Goal: Task Accomplishment & Management: Manage account settings

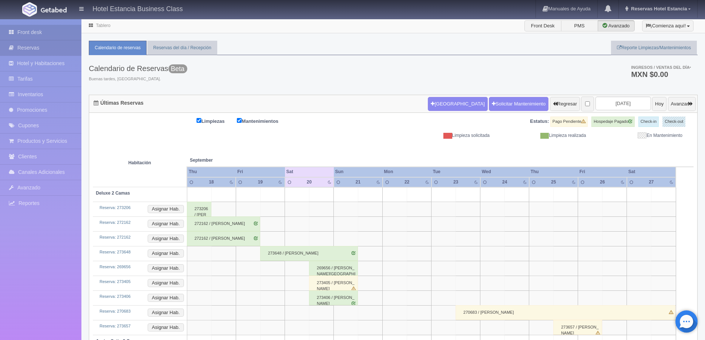
click at [48, 47] on link "Reservas" at bounding box center [40, 47] width 81 height 15
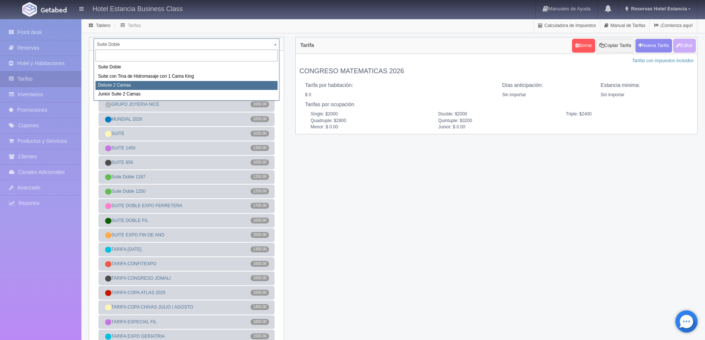
select select "2134"
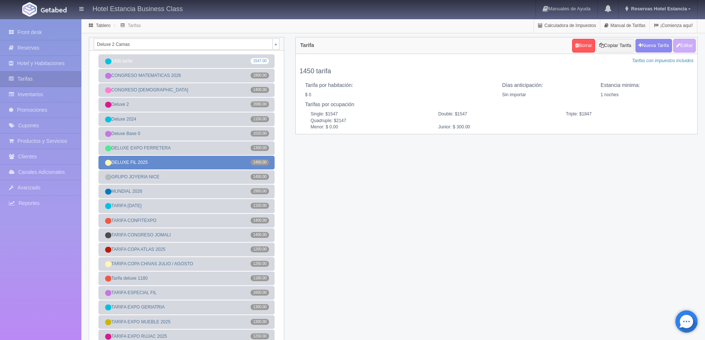
click at [183, 160] on link "DELUXE FIL 2025 1450.00" at bounding box center [186, 163] width 176 height 14
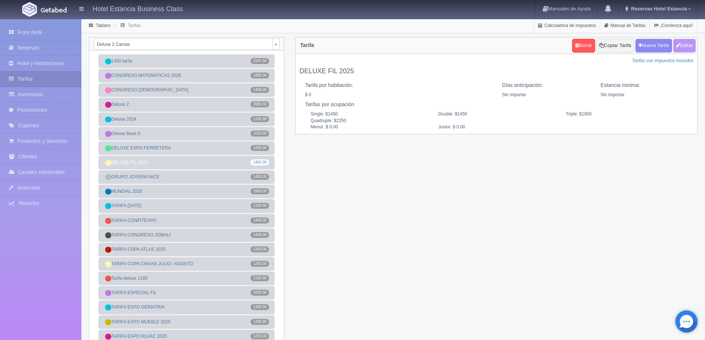
click at [679, 47] on button "Editar" at bounding box center [684, 46] width 23 height 14
type input "DELUXE FIL 2025"
select select "0"
type input "0"
checkbox input "false"
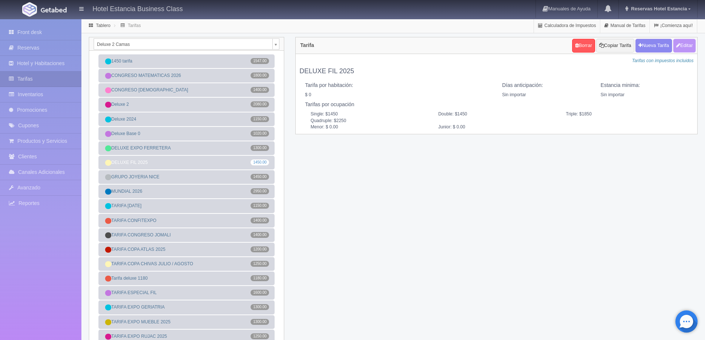
type input "1450"
type input "1850"
type input "2250"
type input "0.00"
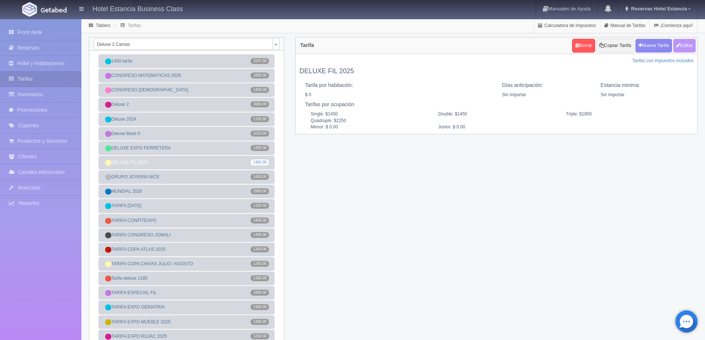
type input "0.00"
checkbox input "true"
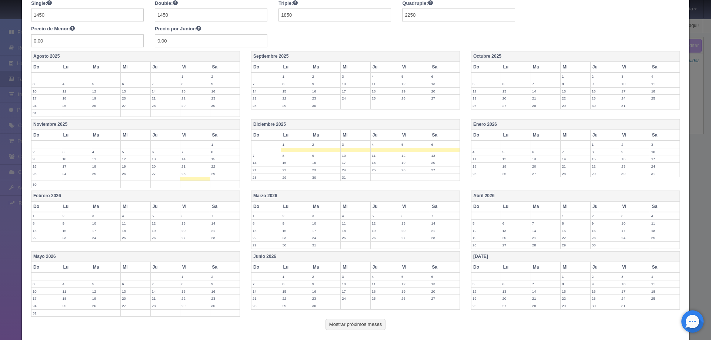
scroll to position [148, 0]
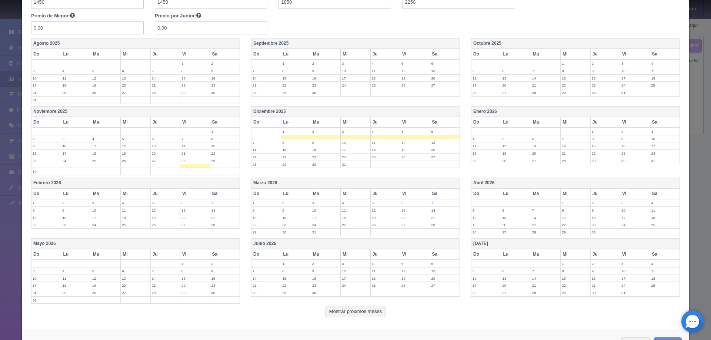
click at [213, 161] on label "29" at bounding box center [224, 160] width 29 height 7
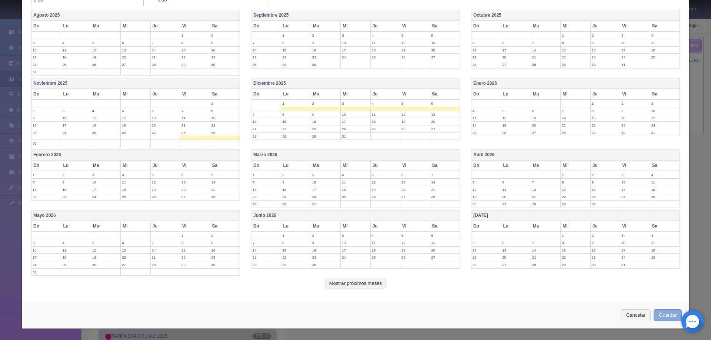
click at [657, 317] on button "Guardar" at bounding box center [667, 315] width 28 height 12
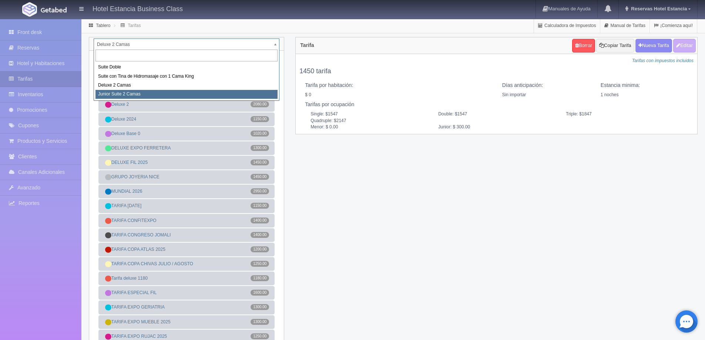
select select "2164"
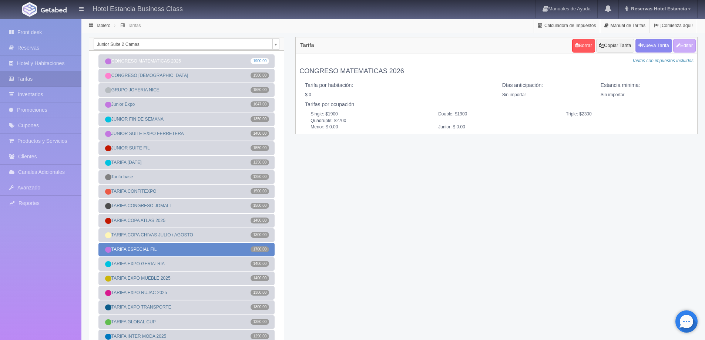
click at [161, 250] on link "TARIFA ESPECIAL FIL 1700.00" at bounding box center [186, 250] width 176 height 14
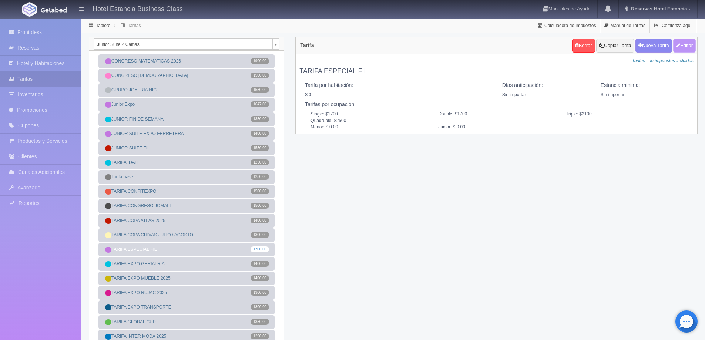
click at [683, 47] on button "Editar" at bounding box center [684, 46] width 23 height 14
type input "TARIFA ESPECIAL FIL"
select select "0"
type input "0"
checkbox input "false"
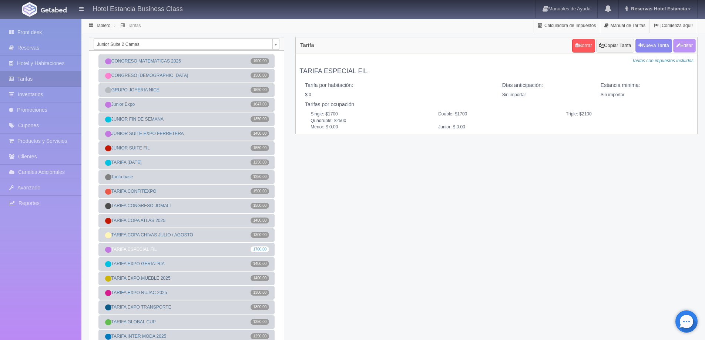
type input "1700"
type input "2100"
type input "2500"
type input "0.00"
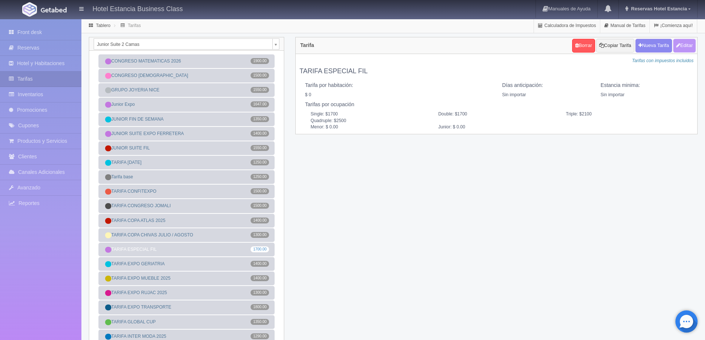
type input "0.00"
checkbox input "true"
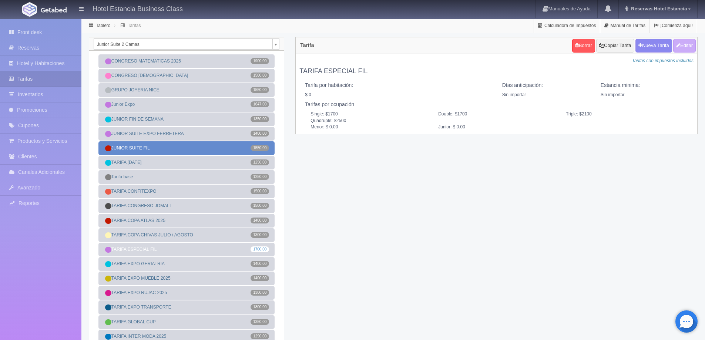
click at [170, 146] on link "JUNIOR SUITE FIL 1550.00" at bounding box center [186, 148] width 176 height 14
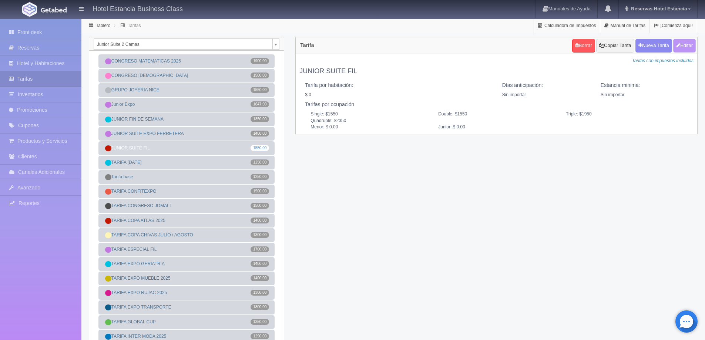
click at [690, 44] on button "Editar" at bounding box center [684, 46] width 23 height 14
type input "JUNIOR SUITE FIL"
select select "0"
type input "0"
checkbox input "false"
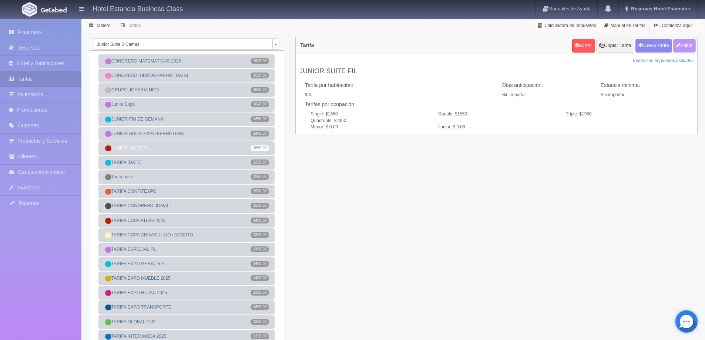
type input "1550"
type input "1950"
type input "2350"
type input "0.00"
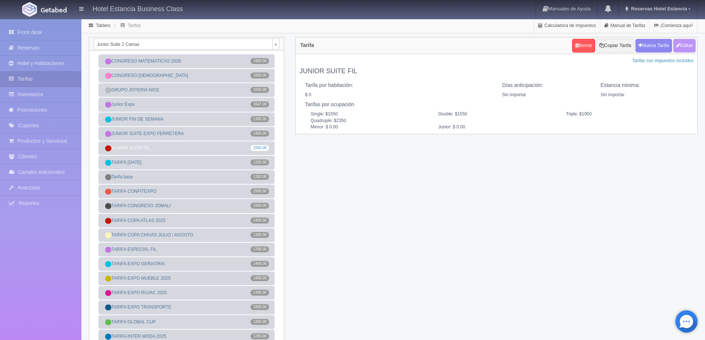
type input "0.00"
checkbox input "true"
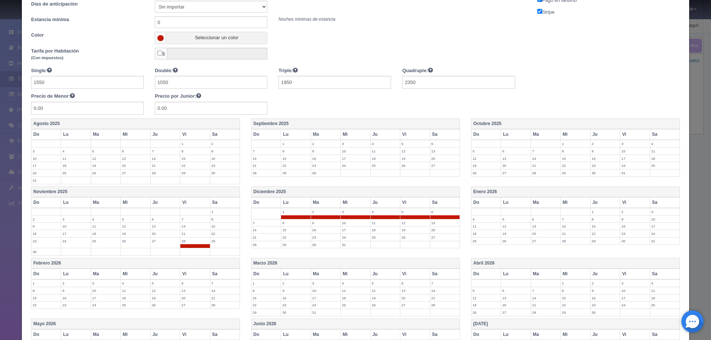
scroll to position [74, 0]
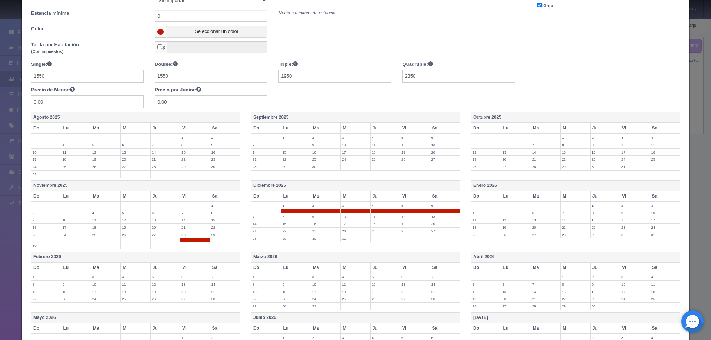
click at [218, 238] on td "29" at bounding box center [225, 236] width 30 height 11
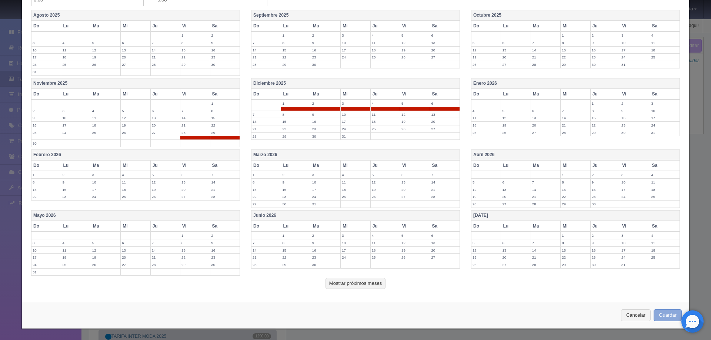
click at [660, 313] on button "Guardar" at bounding box center [667, 315] width 28 height 12
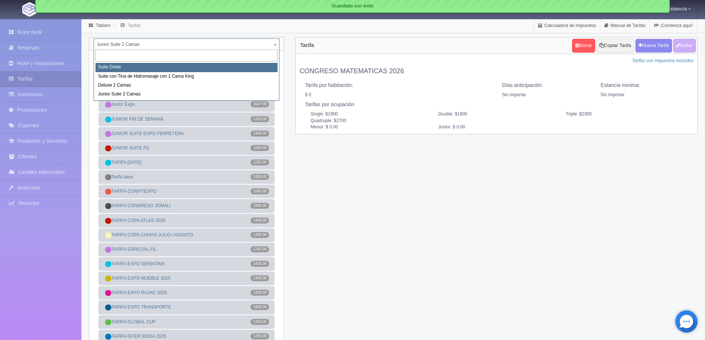
select select "546"
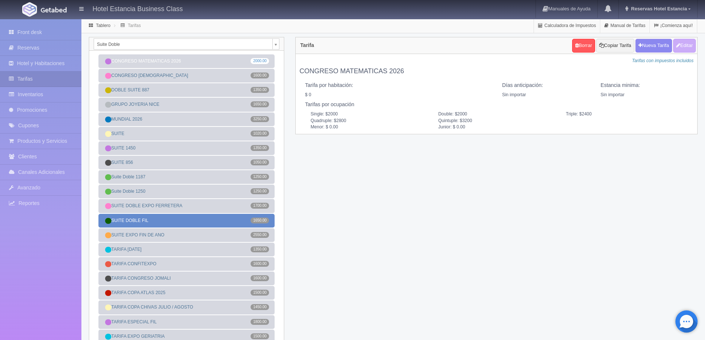
click at [176, 220] on link "SUITE DOBLE FIL 1650.00" at bounding box center [186, 221] width 176 height 14
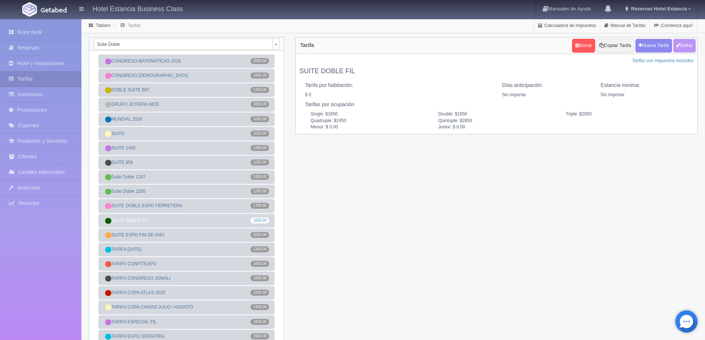
click at [692, 49] on button "Editar" at bounding box center [684, 46] width 23 height 14
type input "SUITE DOBLE FIL"
select select "0"
type input "0"
checkbox input "false"
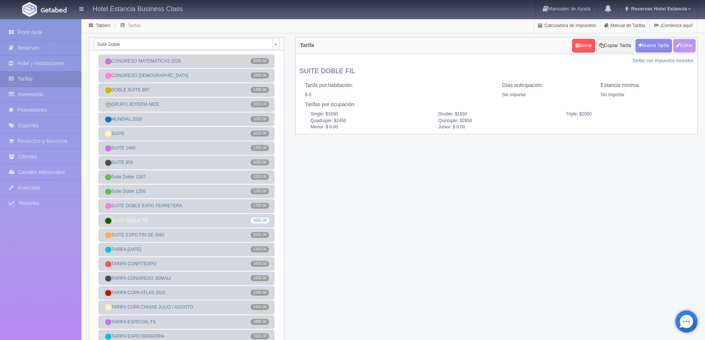
type input "1650"
type input "2050"
type input "2450"
type input "2850"
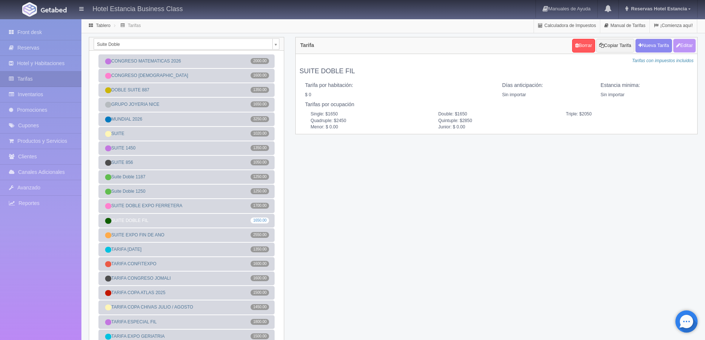
type input "0.00"
checkbox input "true"
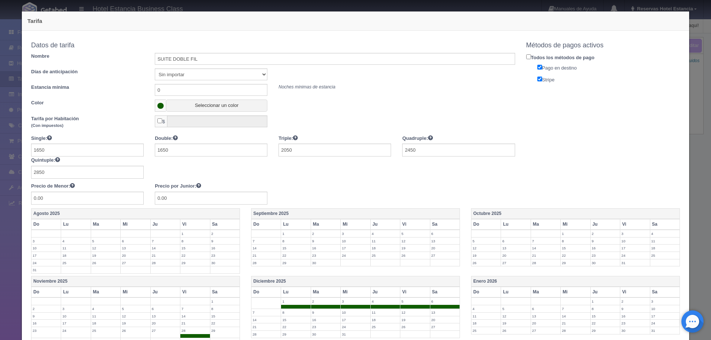
scroll to position [74, 0]
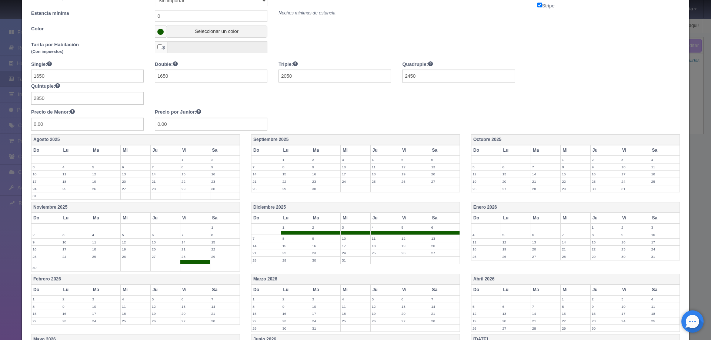
click at [227, 257] on label "29" at bounding box center [224, 256] width 29 height 7
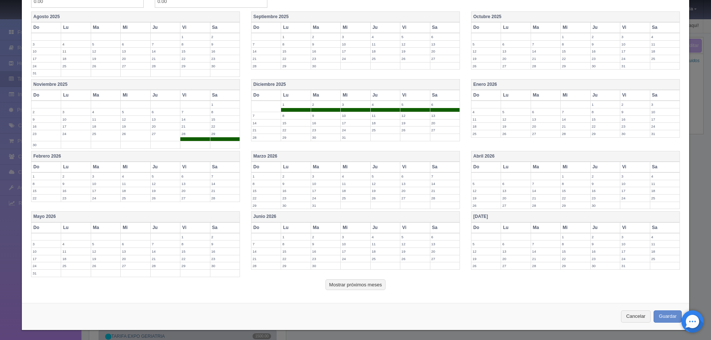
scroll to position [198, 0]
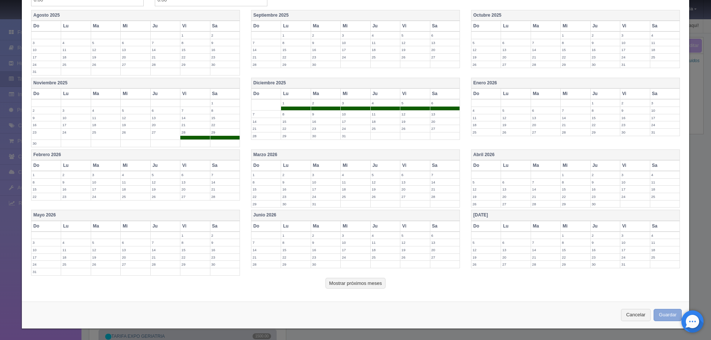
click at [661, 311] on button "Guardar" at bounding box center [667, 315] width 28 height 12
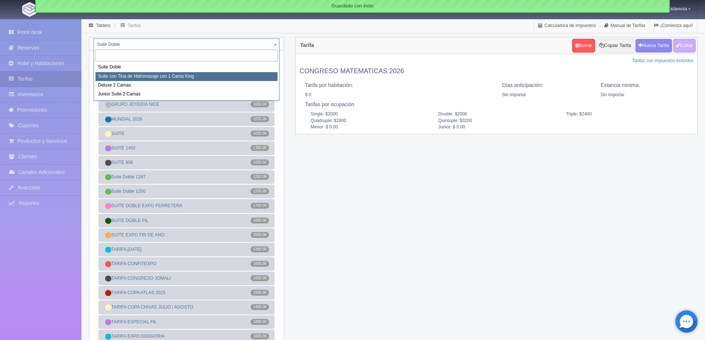
select select "2033"
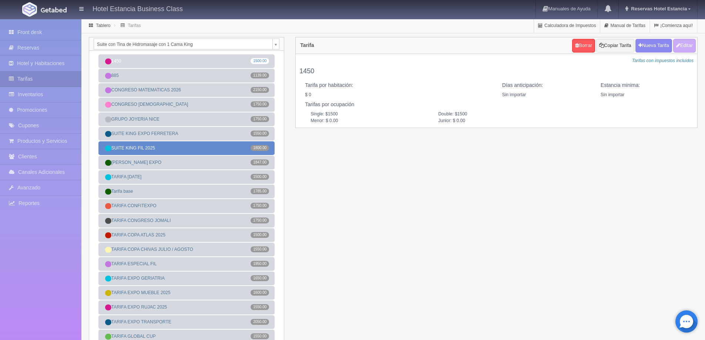
click at [158, 147] on link "SUITE KING FIL 2025 1800.00" at bounding box center [186, 148] width 176 height 14
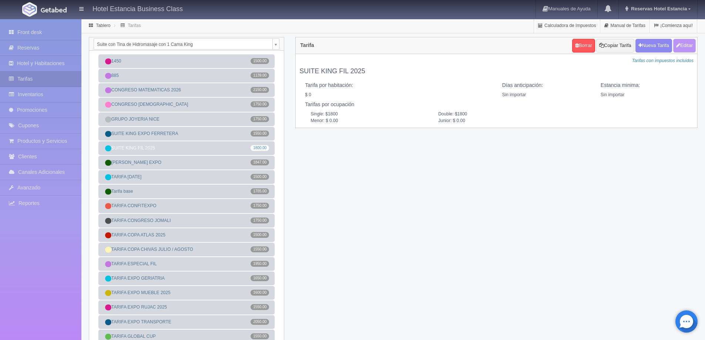
click at [681, 51] on button "Editar" at bounding box center [684, 46] width 23 height 14
type input "SUITE KING FIL 2025"
select select "0"
type input "0"
checkbox input "false"
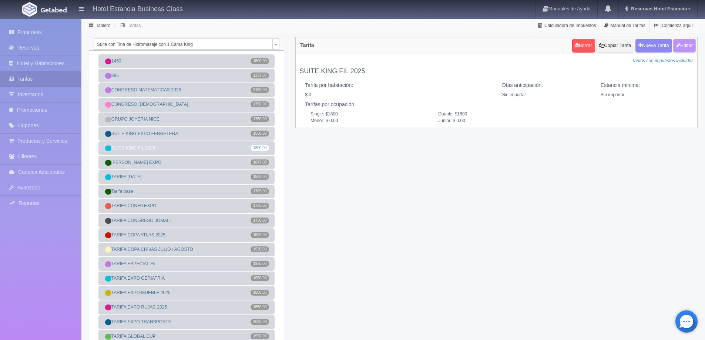
type input "1800"
type input "0.00"
checkbox input "true"
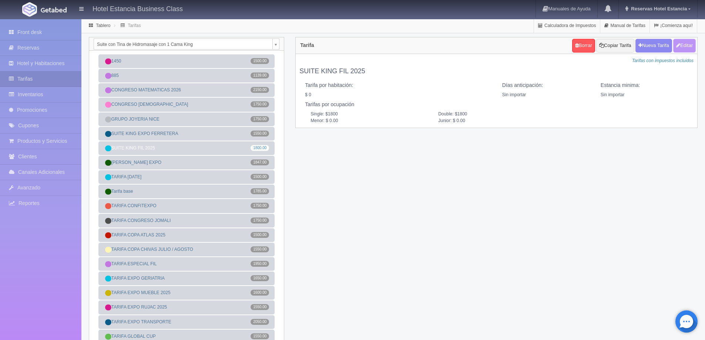
checkbox input "true"
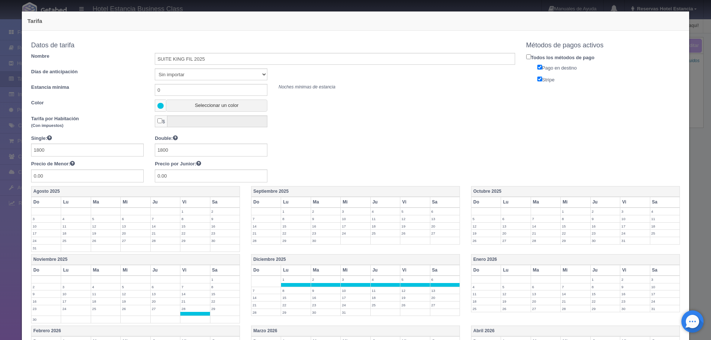
click at [225, 315] on td "29" at bounding box center [225, 310] width 30 height 11
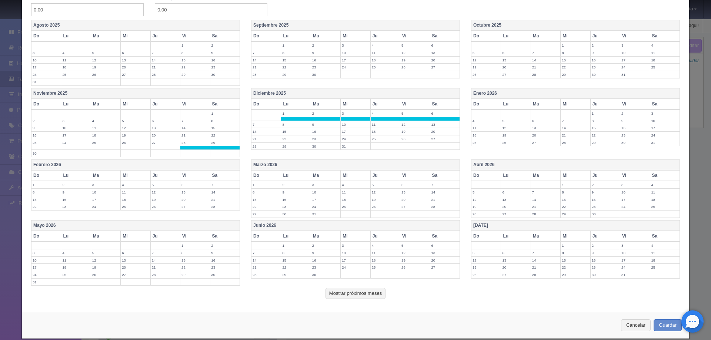
scroll to position [176, 0]
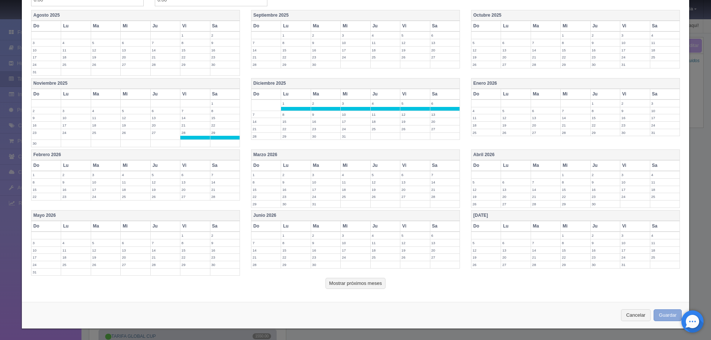
click at [656, 313] on button "Guardar" at bounding box center [667, 315] width 28 height 12
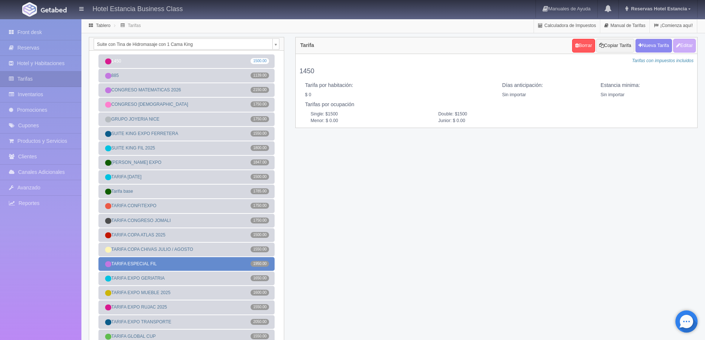
click at [206, 260] on link "TARIFA ESPECIAL FIL 1950.00" at bounding box center [186, 264] width 176 height 14
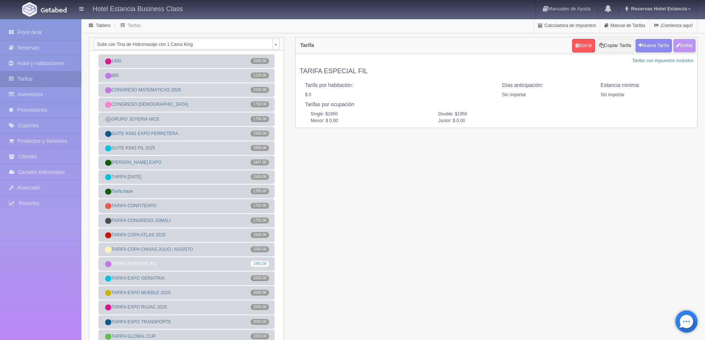
click at [683, 45] on button "Editar" at bounding box center [684, 46] width 23 height 14
type input "TARIFA ESPECIAL FIL"
select select "0"
type input "0"
checkbox input "false"
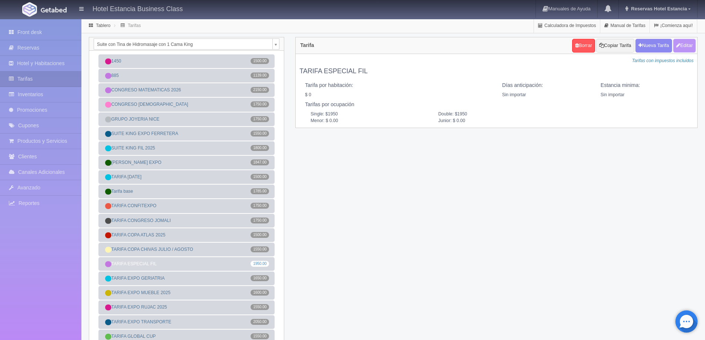
type input "1950"
type input "0.00"
checkbox input "true"
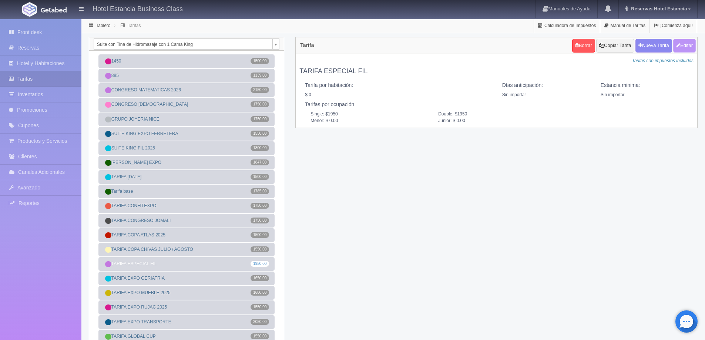
checkbox input "true"
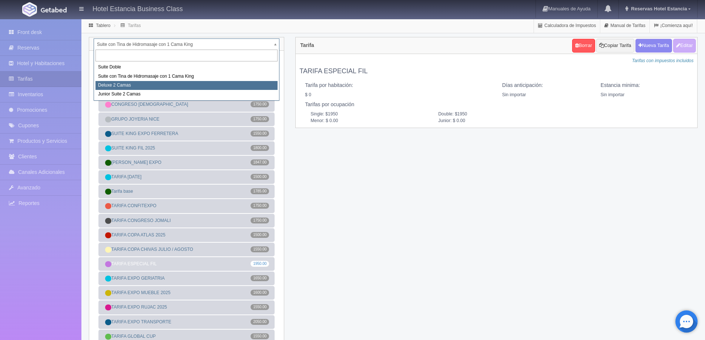
select select "2134"
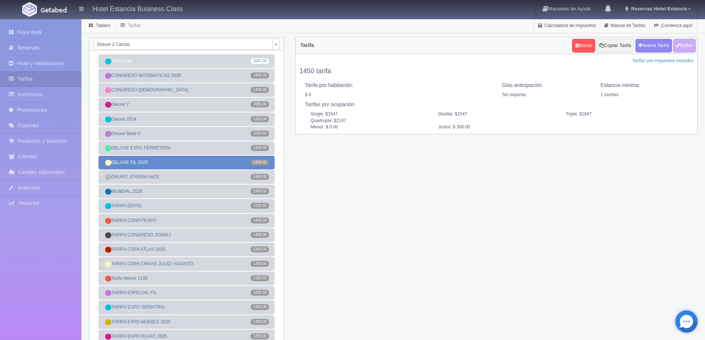
click at [162, 163] on link "DELUXE FIL 2025 1450.00" at bounding box center [186, 163] width 176 height 14
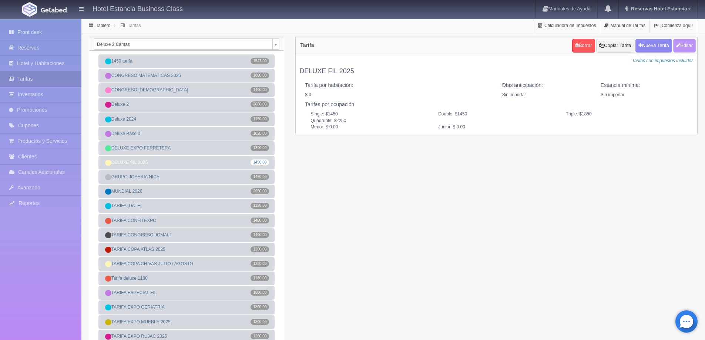
click at [682, 46] on button "Editar" at bounding box center [684, 46] width 23 height 14
type input "DELUXE FIL 2025"
select select "0"
type input "0"
checkbox input "false"
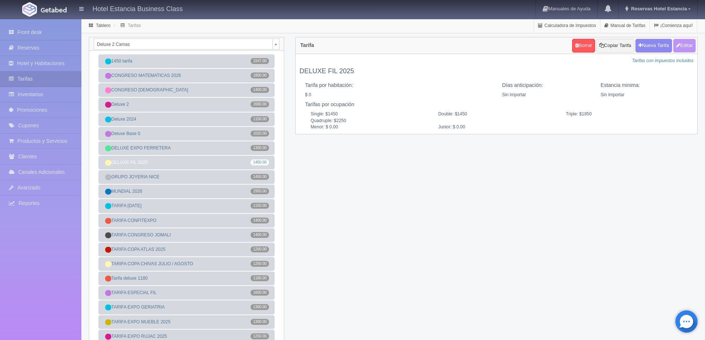
type input "1450"
type input "1850"
type input "2250"
type input "0.00"
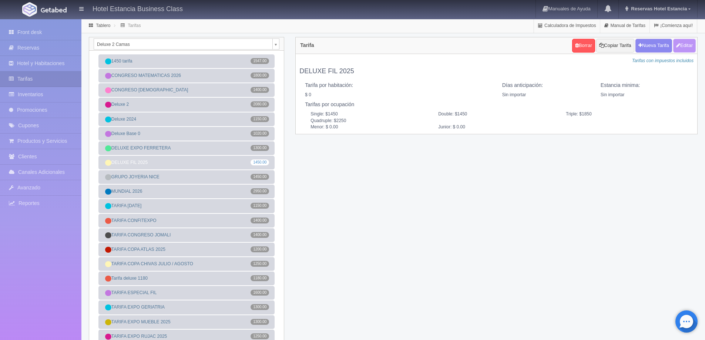
type input "0.00"
checkbox input "true"
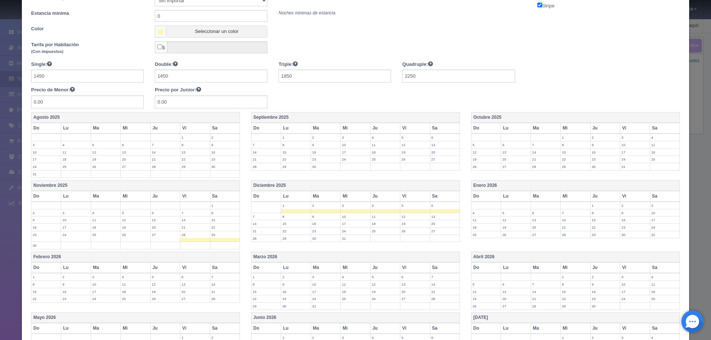
scroll to position [111, 0]
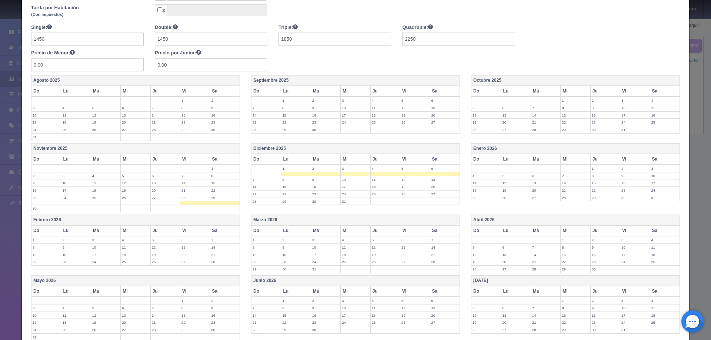
click at [43, 207] on label "30" at bounding box center [45, 208] width 29 height 7
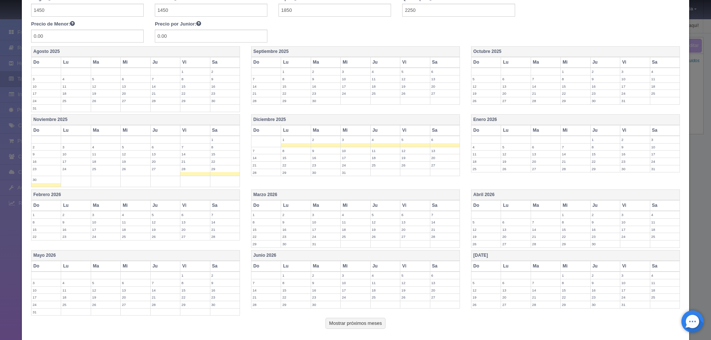
scroll to position [180, 0]
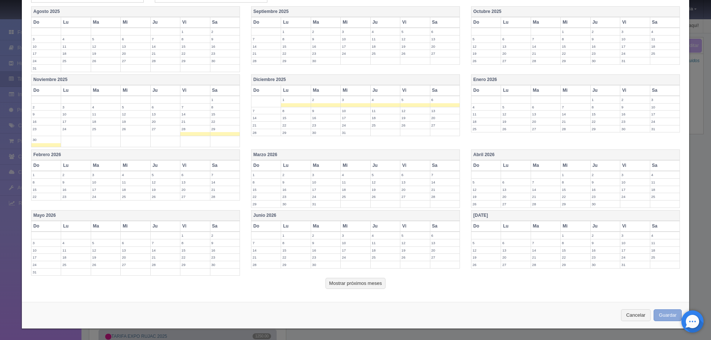
click at [662, 315] on button "Guardar" at bounding box center [667, 315] width 28 height 12
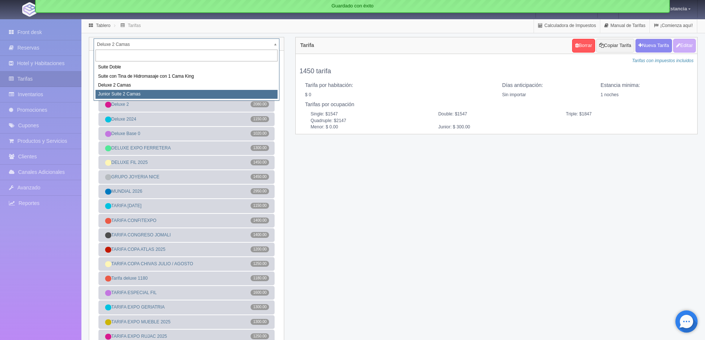
select select "2164"
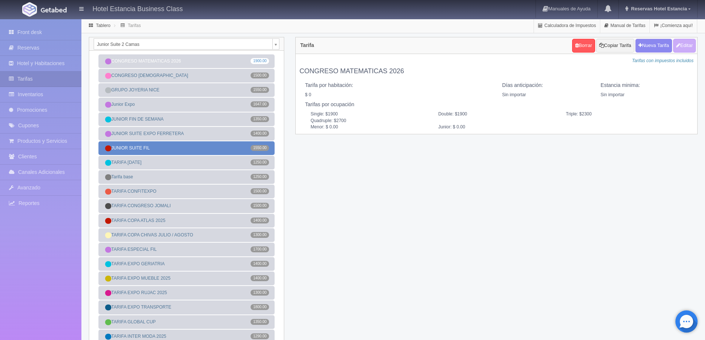
click at [168, 153] on link "JUNIOR SUITE FIL 1550.00" at bounding box center [186, 148] width 176 height 14
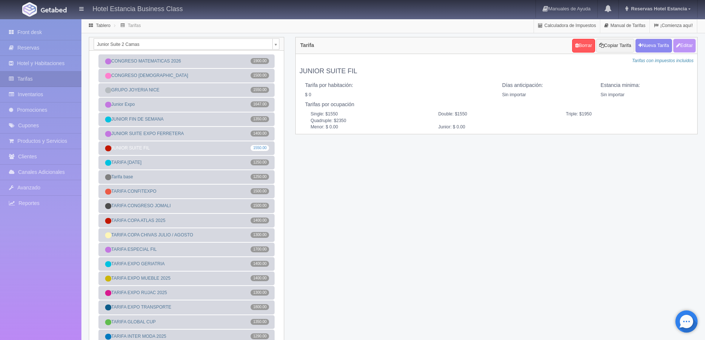
click at [681, 46] on button "Editar" at bounding box center [684, 46] width 23 height 14
type input "JUNIOR SUITE FIL"
select select "0"
type input "0"
checkbox input "false"
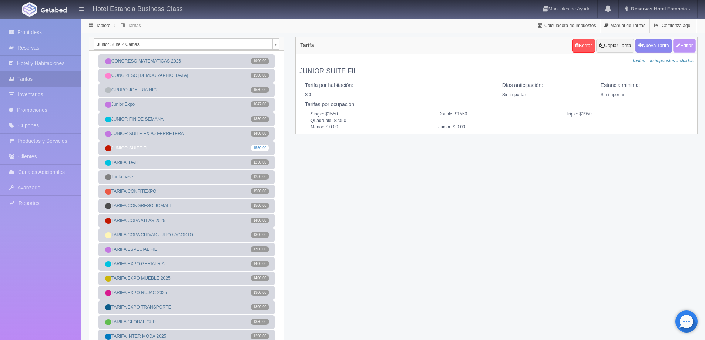
type input "1550"
type input "1950"
type input "2350"
type input "0.00"
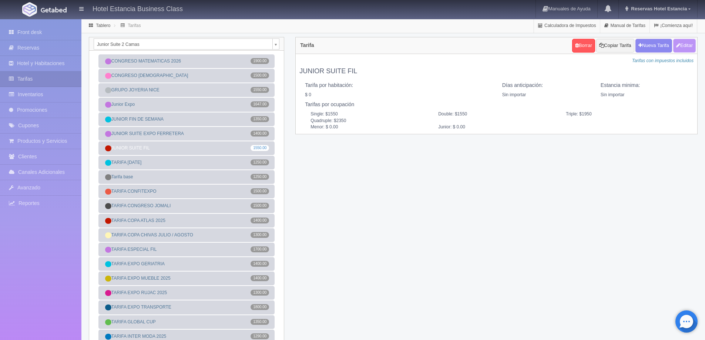
type input "0.00"
checkbox input "true"
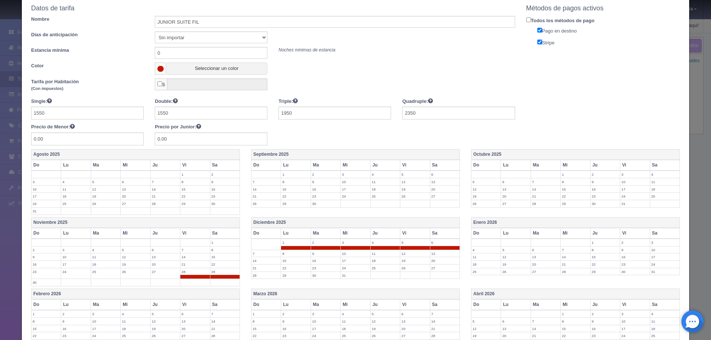
scroll to position [111, 0]
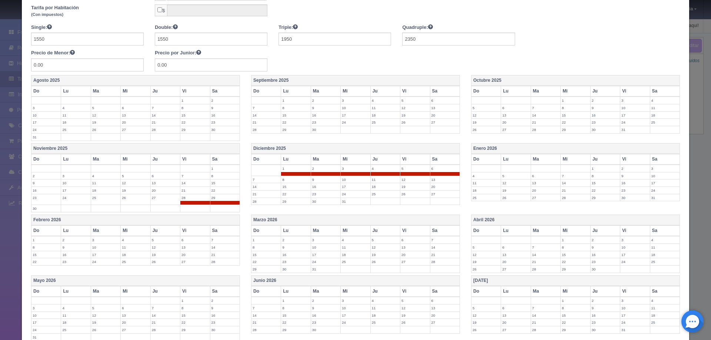
click at [42, 209] on label "30" at bounding box center [45, 208] width 29 height 7
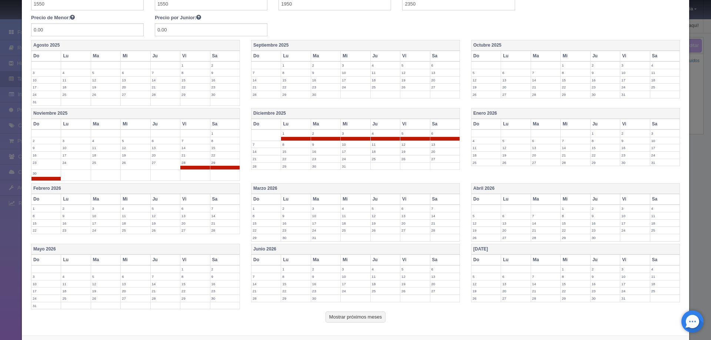
scroll to position [180, 0]
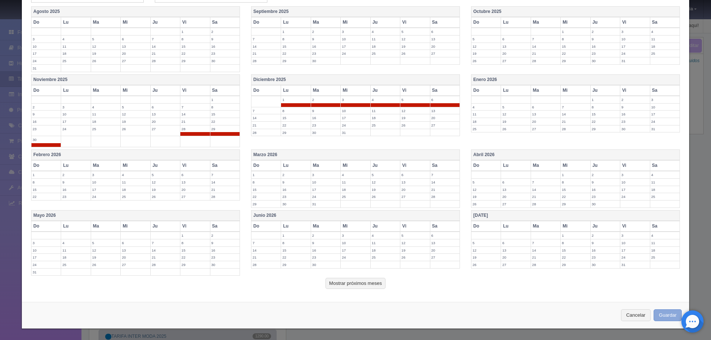
click at [666, 318] on button "Guardar" at bounding box center [667, 315] width 28 height 12
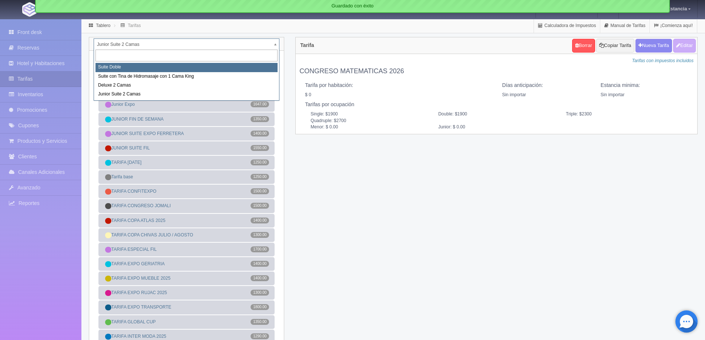
select select "546"
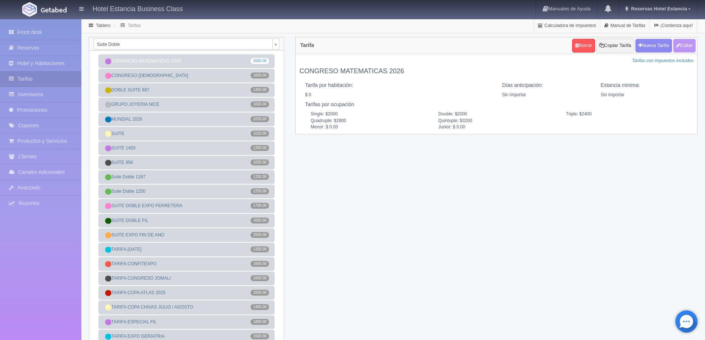
click at [686, 46] on button "Editar" at bounding box center [684, 46] width 23 height 14
type input "CONGRESO MATEMATICAS 2026"
select select "0"
type input "0"
checkbox input "false"
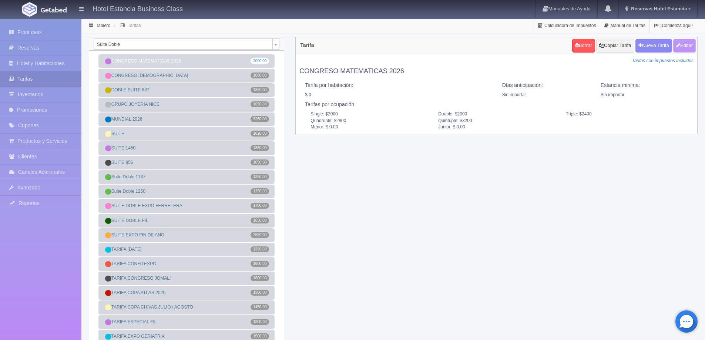
type input "2000"
type input "2400"
type input "2800"
type input "3200"
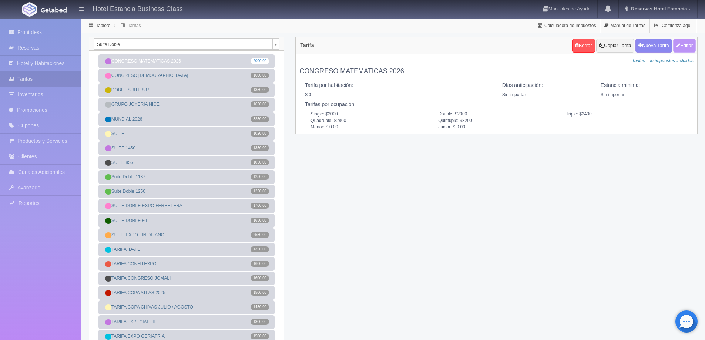
type input "0.00"
checkbox input "true"
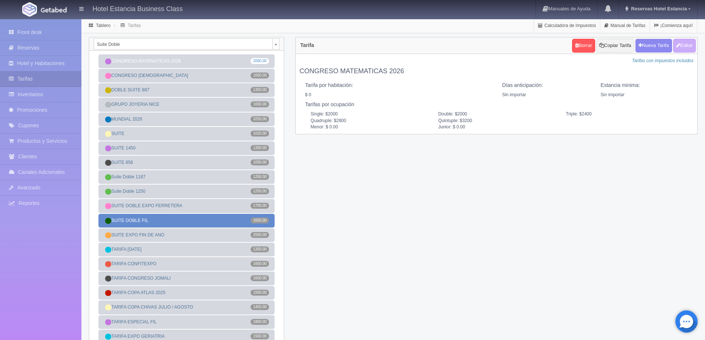
click at [155, 223] on link "SUITE DOBLE FIL 1650.00" at bounding box center [186, 221] width 176 height 14
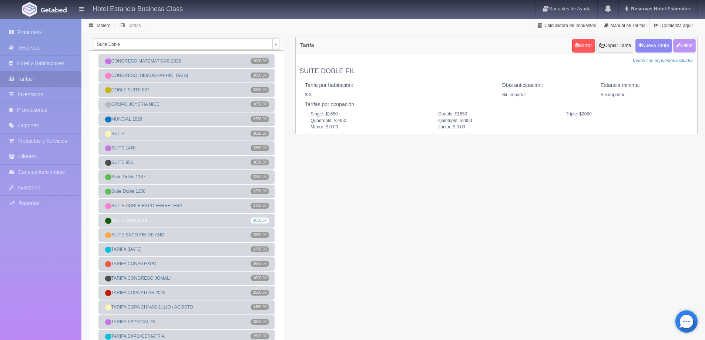
click at [685, 44] on button "Editar" at bounding box center [684, 46] width 23 height 14
type input "SUITE DOBLE FIL"
select select "0"
type input "0"
checkbox input "false"
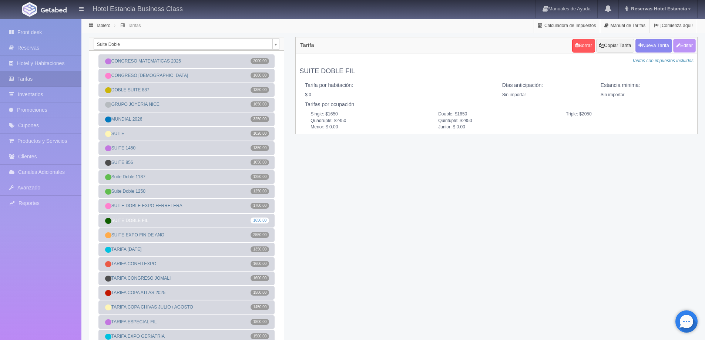
type input "1650"
type input "2050"
type input "2450"
type input "2850"
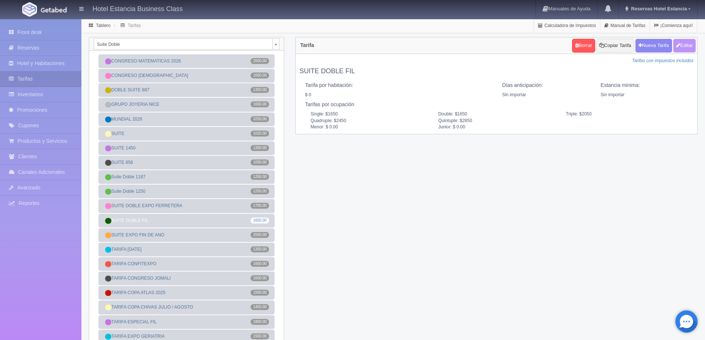
type input "0.00"
checkbox input "true"
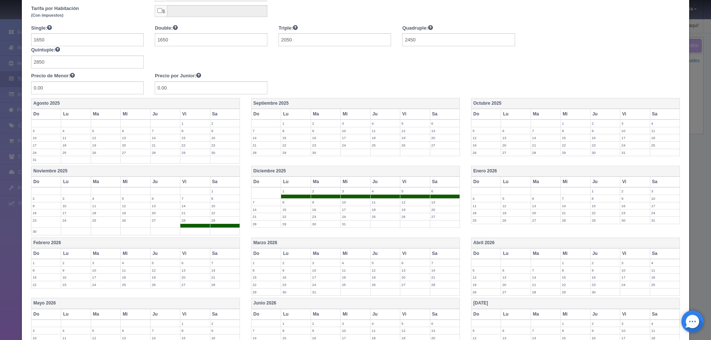
scroll to position [111, 0]
click at [58, 231] on label "30" at bounding box center [45, 230] width 29 height 7
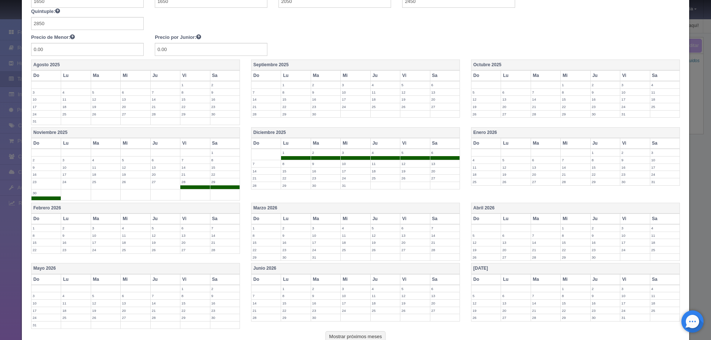
scroll to position [185, 0]
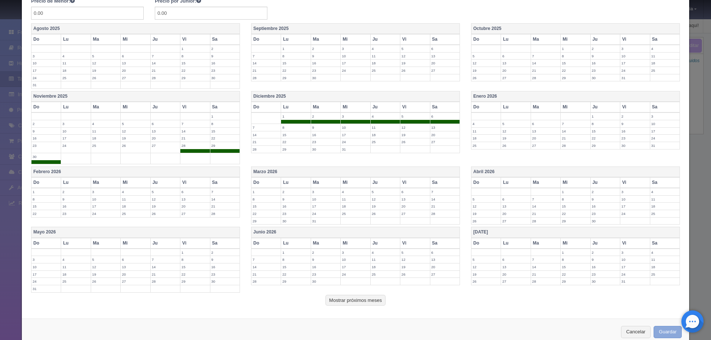
click at [660, 330] on button "Guardar" at bounding box center [667, 332] width 28 height 12
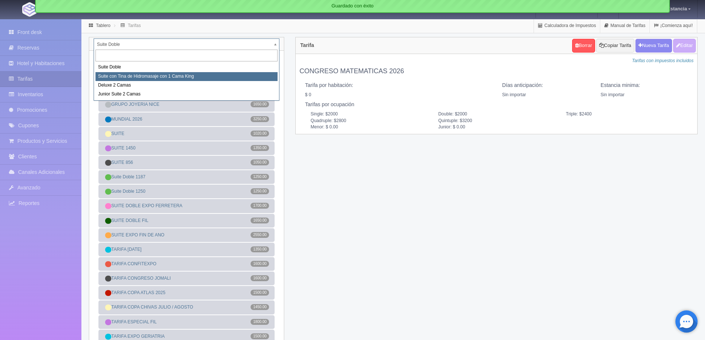
select select "2033"
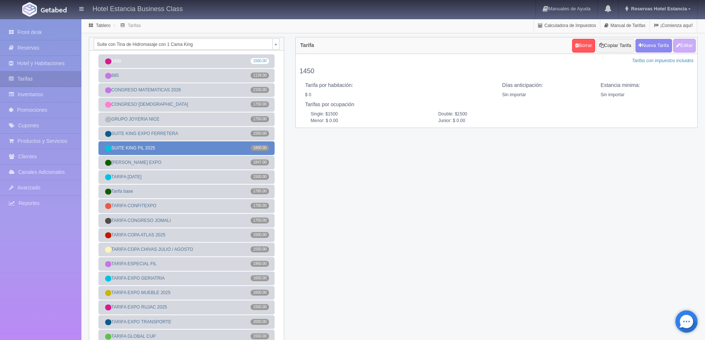
click at [153, 148] on link "SUITE KING FIL 2025 1800.00" at bounding box center [186, 148] width 176 height 14
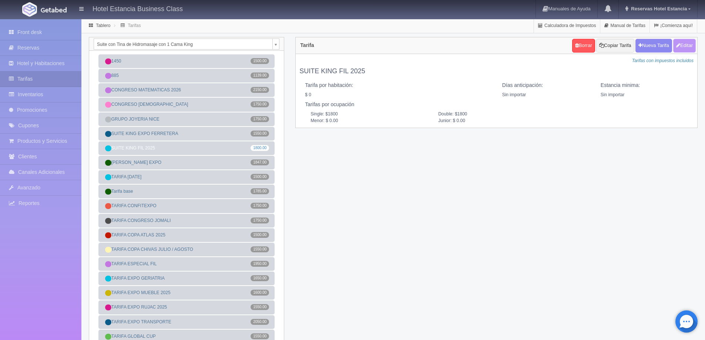
click at [685, 47] on button "Editar" at bounding box center [684, 46] width 23 height 14
type input "SUITE KING FIL 2025"
select select "0"
type input "0"
checkbox input "false"
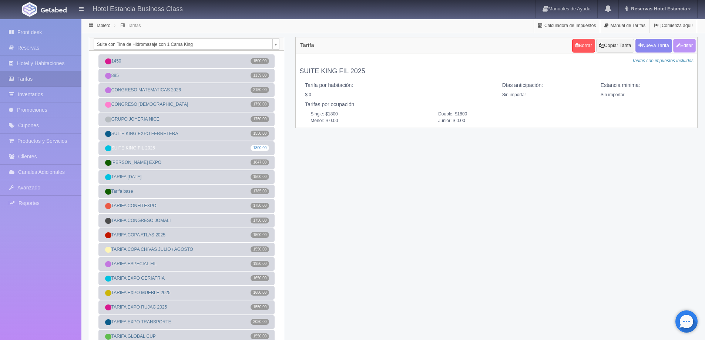
type input "1800"
type input "0.00"
checkbox input "true"
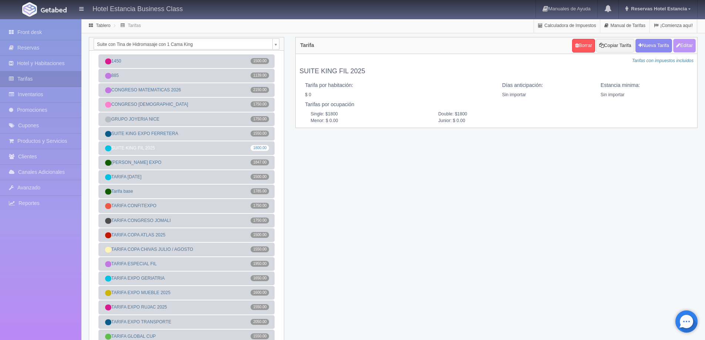
checkbox input "true"
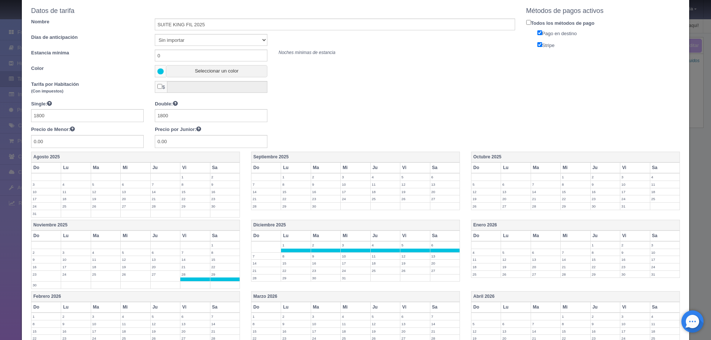
scroll to position [74, 0]
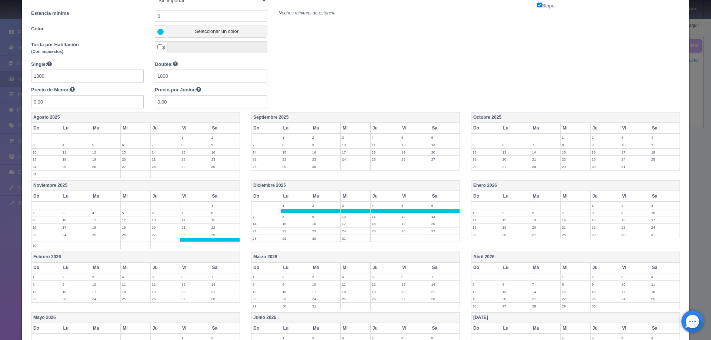
click at [47, 247] on label "30" at bounding box center [45, 245] width 29 height 7
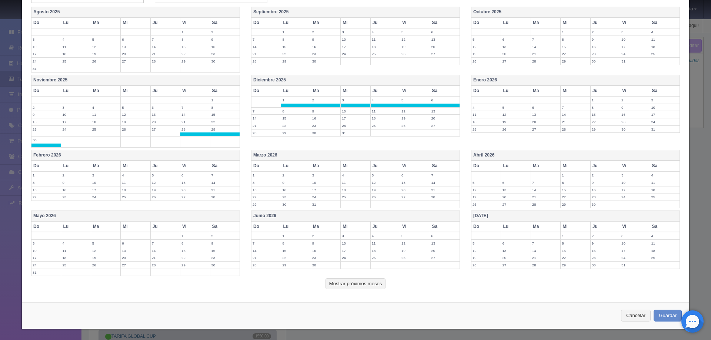
scroll to position [180, 0]
click at [668, 317] on button "Guardar" at bounding box center [667, 315] width 28 height 12
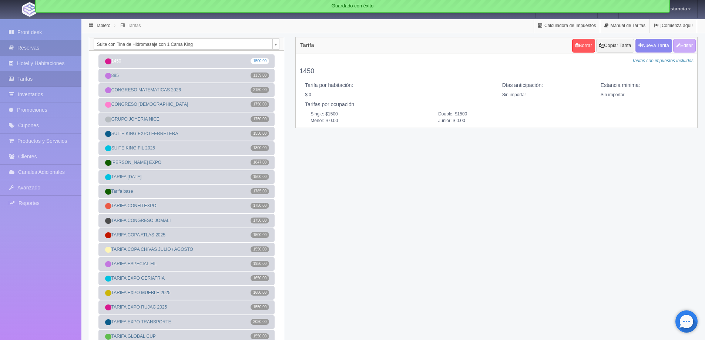
click at [37, 49] on link "Reservas" at bounding box center [40, 47] width 81 height 15
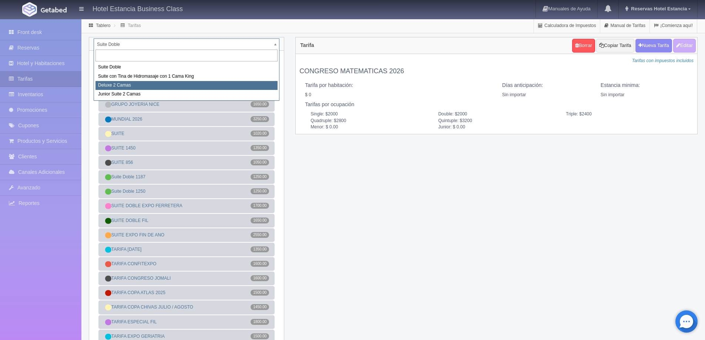
select select "2134"
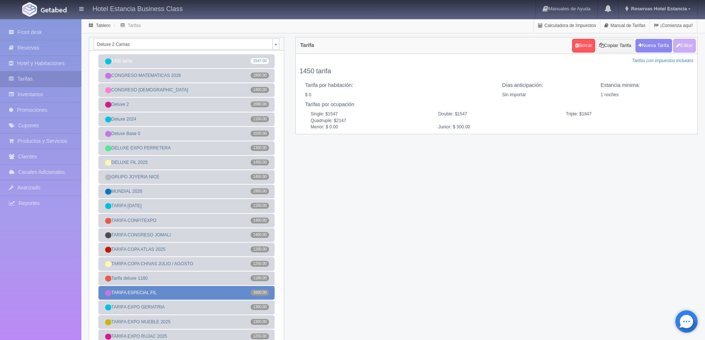
click at [167, 294] on link "TARIFA ESPECIAL FIL 1600.00" at bounding box center [186, 293] width 176 height 14
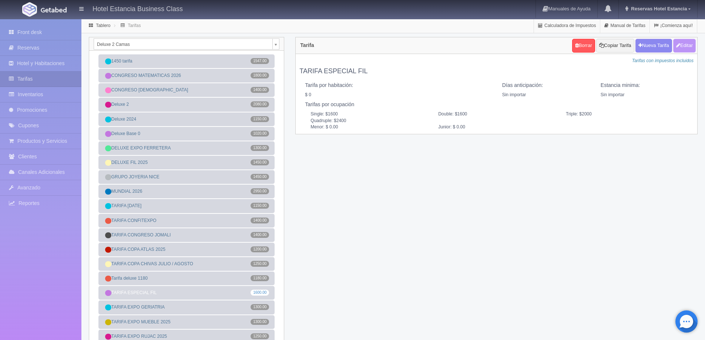
click at [679, 46] on button "Editar" at bounding box center [684, 46] width 23 height 14
type input "TARIFA ESPECIAL FIL"
select select "0"
type input "0"
checkbox input "false"
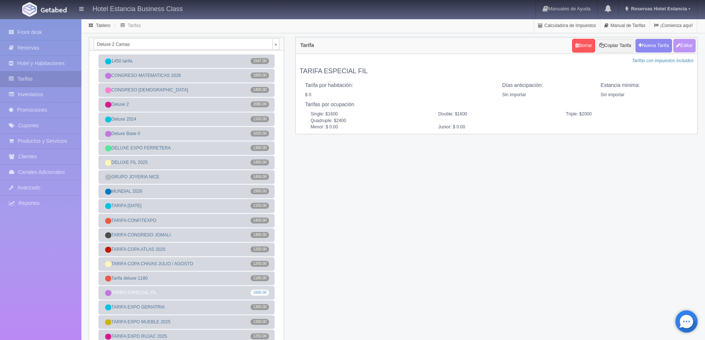
type input "1600"
type input "2000"
type input "2400"
type input "0.00"
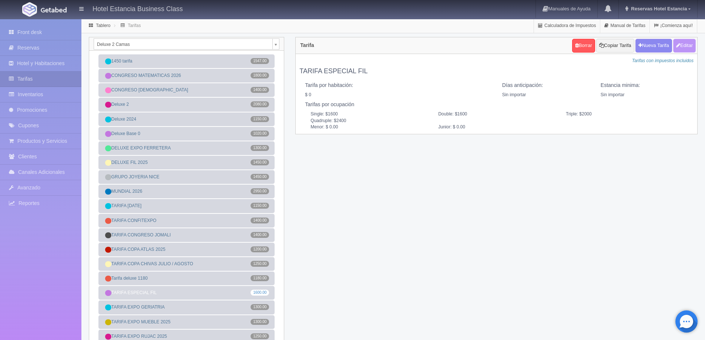
type input "0.00"
checkbox input "true"
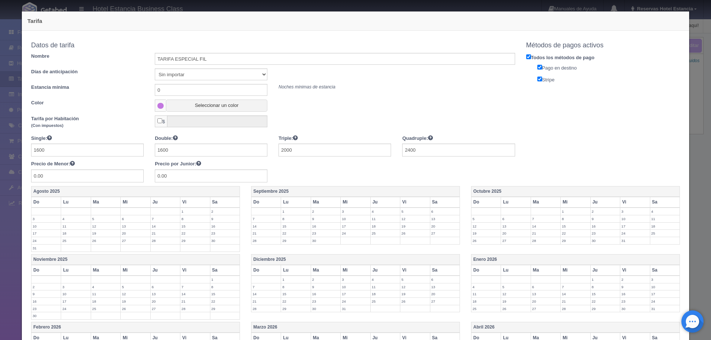
scroll to position [74, 0]
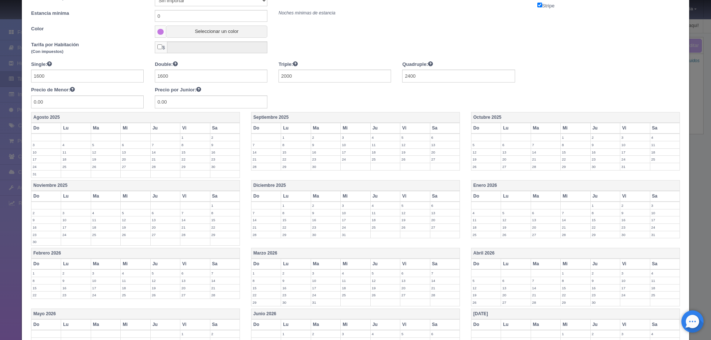
click at [217, 234] on label "29" at bounding box center [224, 234] width 29 height 7
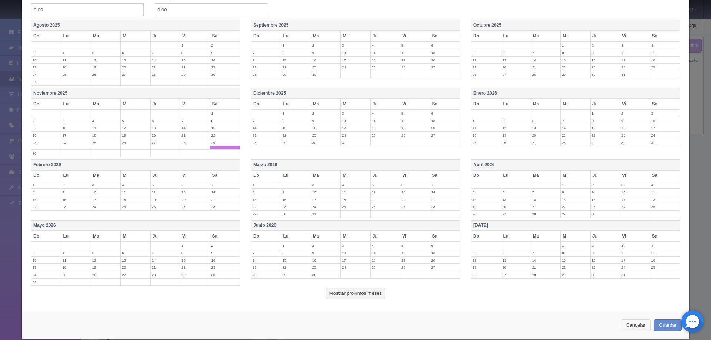
scroll to position [176, 0]
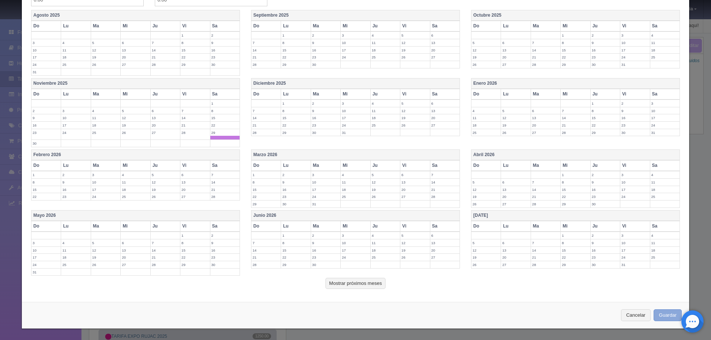
click at [657, 311] on button "Guardar" at bounding box center [667, 315] width 28 height 12
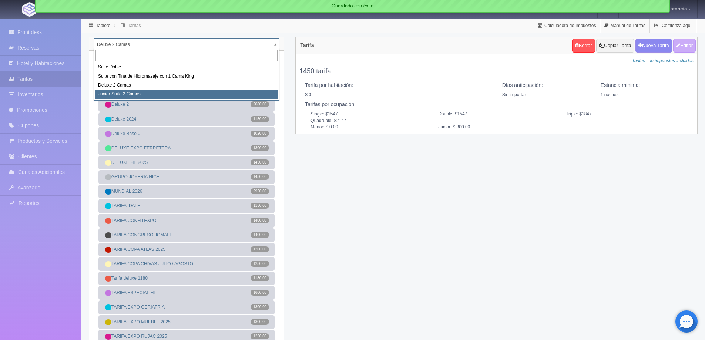
select select "2164"
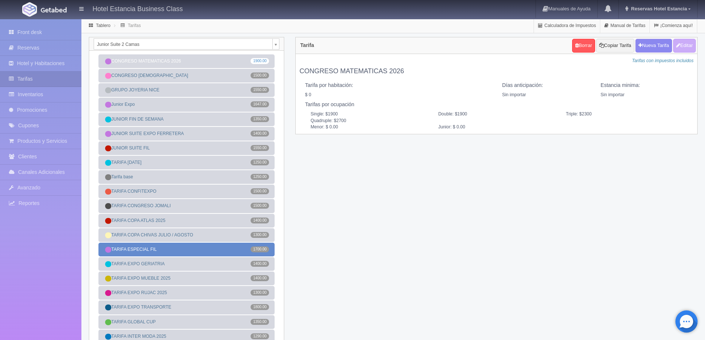
click at [179, 248] on link "TARIFA ESPECIAL FIL 1700.00" at bounding box center [186, 250] width 176 height 14
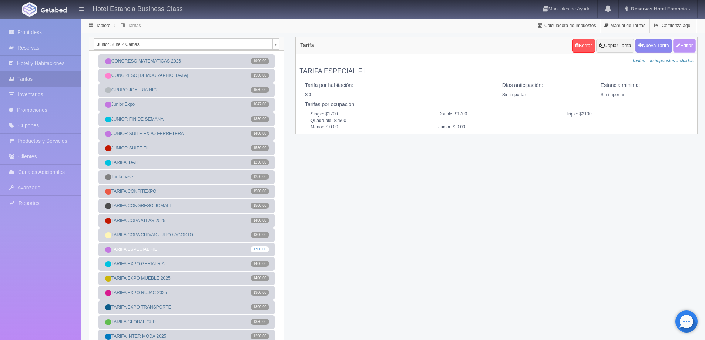
click at [689, 47] on button "Editar" at bounding box center [684, 46] width 23 height 14
type input "TARIFA ESPECIAL FIL"
select select "0"
type input "0"
checkbox input "false"
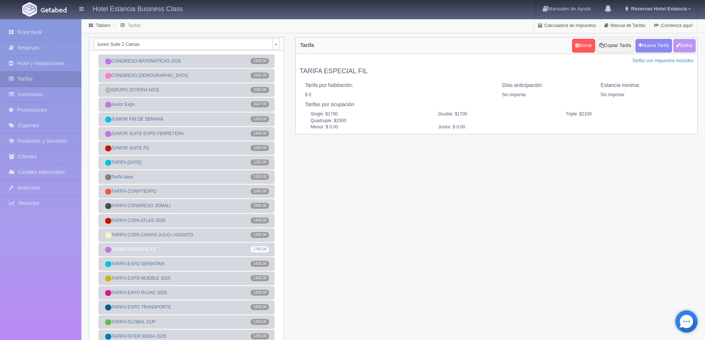
type input "1700"
type input "2100"
type input "2500"
type input "0.00"
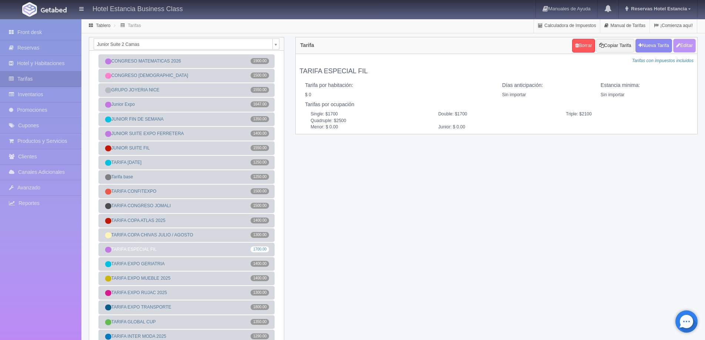
type input "0.00"
checkbox input "true"
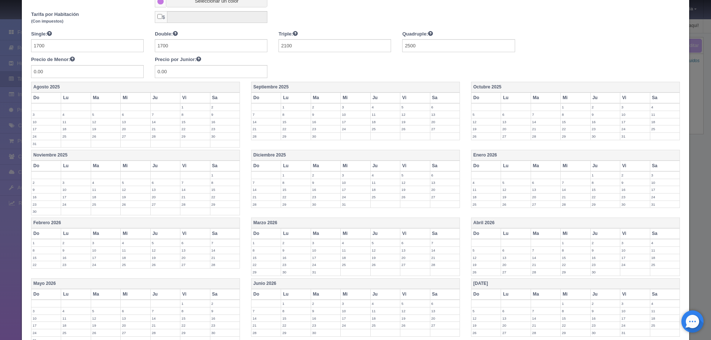
scroll to position [111, 0]
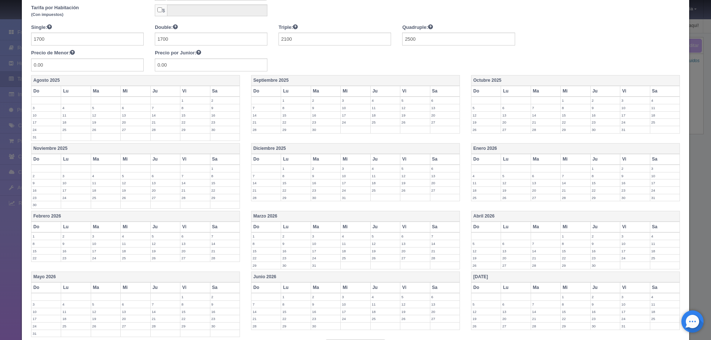
click at [212, 199] on label "29" at bounding box center [224, 197] width 29 height 7
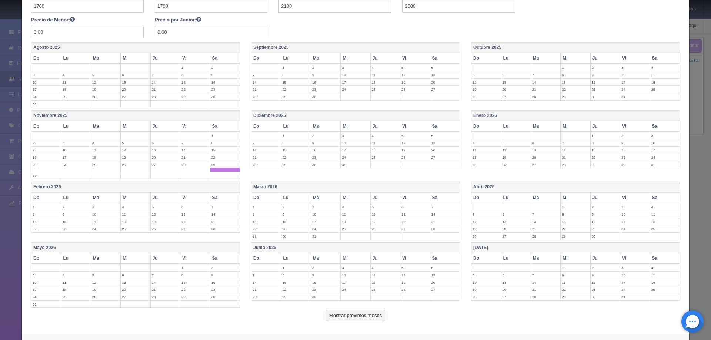
scroll to position [176, 0]
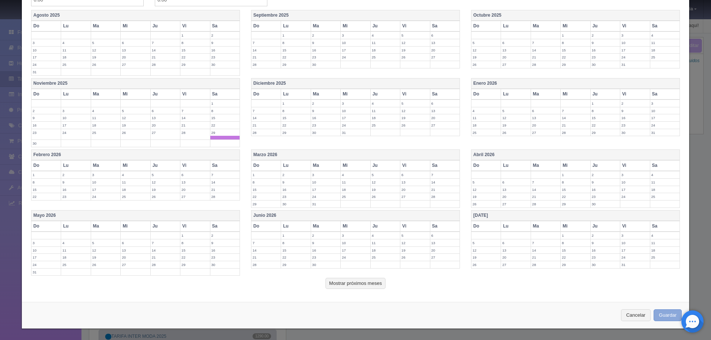
click at [655, 317] on button "Guardar" at bounding box center [667, 315] width 28 height 12
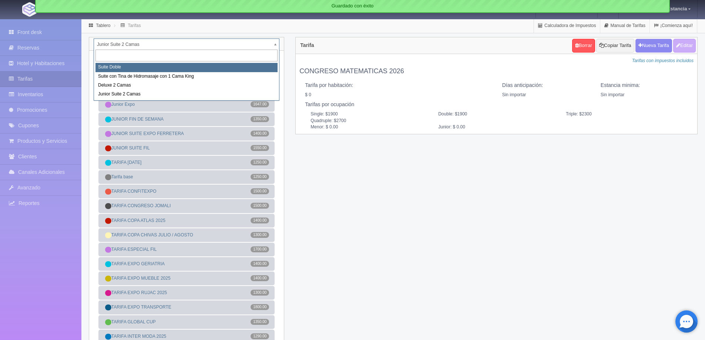
select select "546"
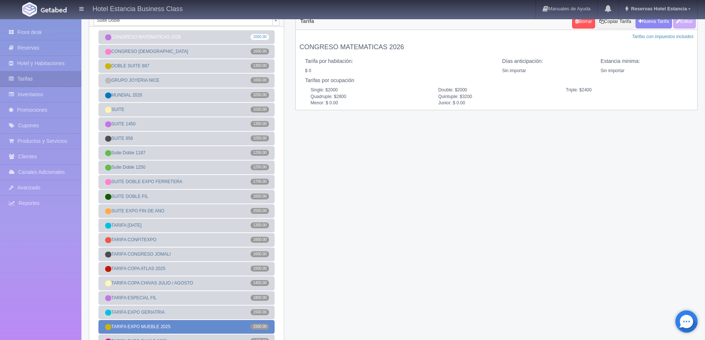
scroll to position [37, 0]
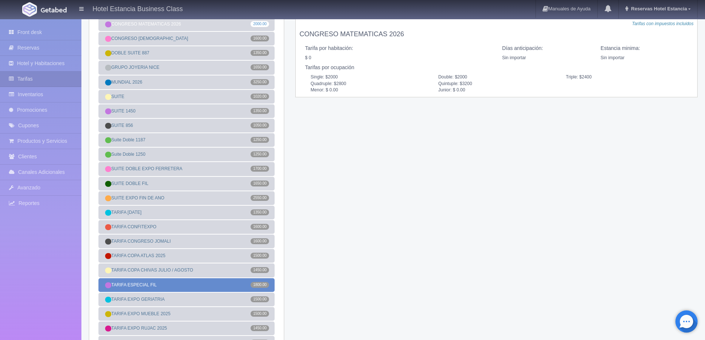
click at [182, 282] on link "TARIFA ESPECIAL FIL 1800.00" at bounding box center [186, 285] width 176 height 14
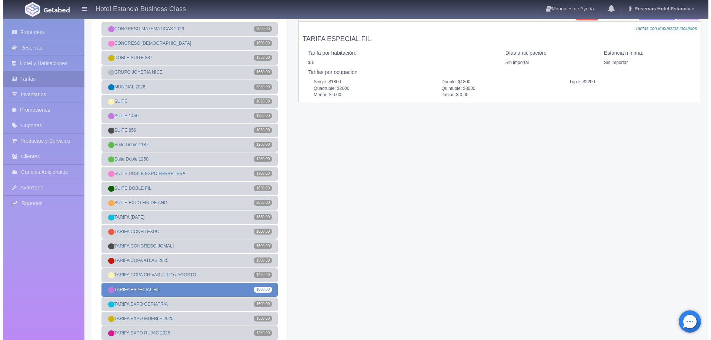
scroll to position [0, 0]
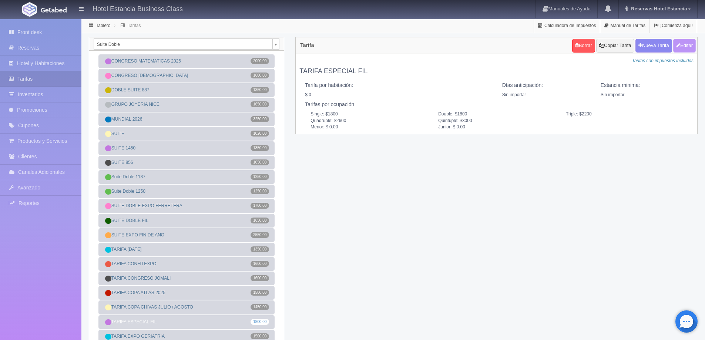
click at [688, 39] on button "Editar" at bounding box center [684, 46] width 23 height 14
type input "TARIFA ESPECIAL FIL"
select select "0"
type input "0"
checkbox input "false"
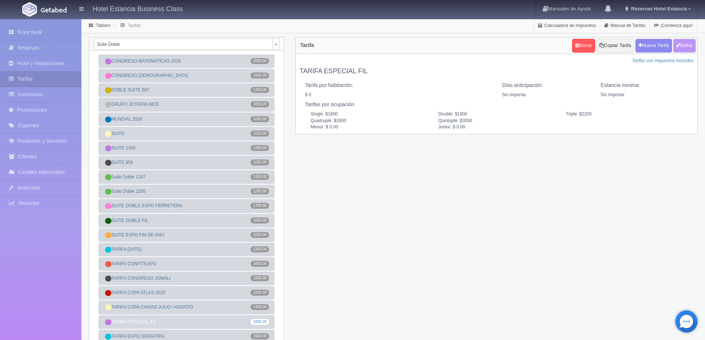
type input "1800"
type input "2200"
type input "2600"
type input "3000"
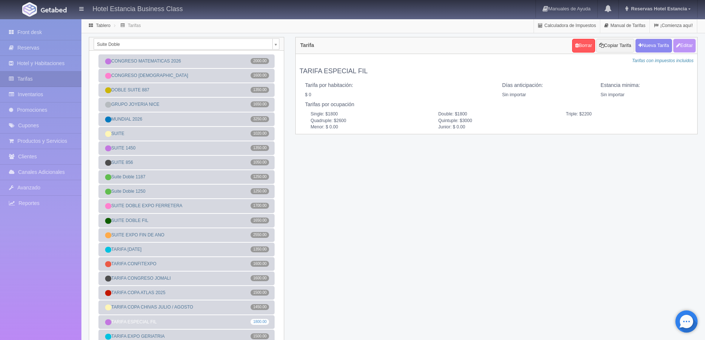
type input "0.00"
checkbox input "true"
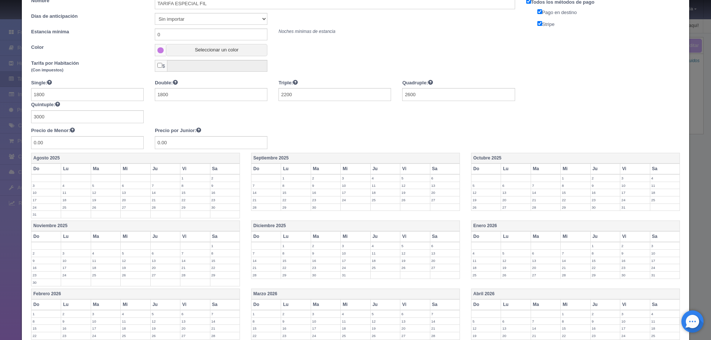
scroll to position [111, 0]
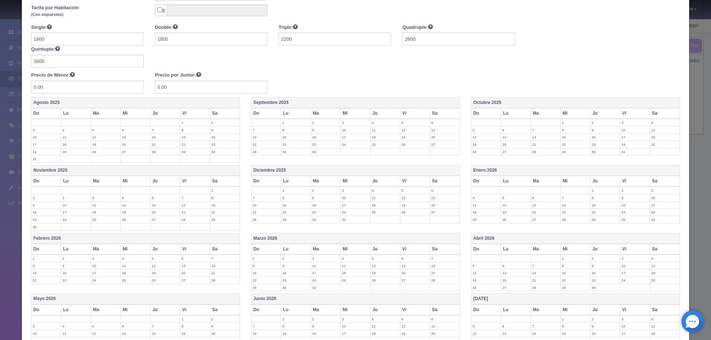
click at [219, 221] on label "29" at bounding box center [224, 219] width 29 height 7
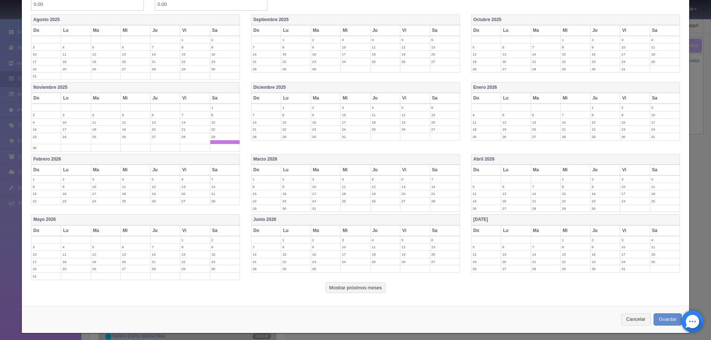
scroll to position [198, 0]
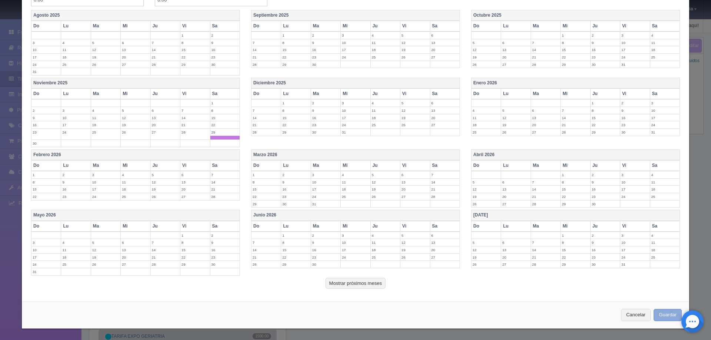
click at [667, 312] on button "Guardar" at bounding box center [667, 315] width 28 height 12
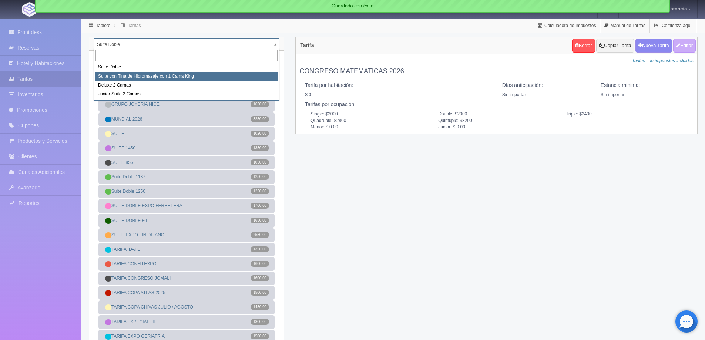
select select "2033"
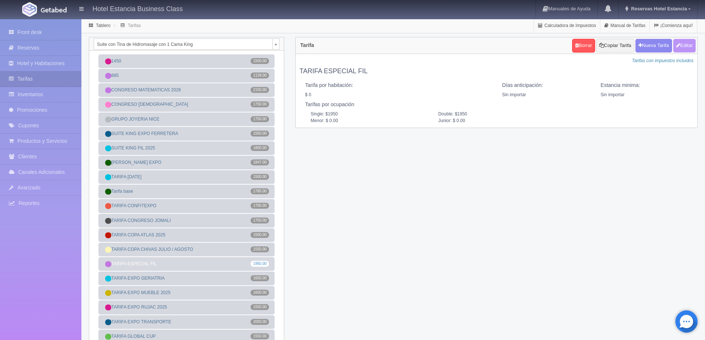
click at [679, 50] on button "Editar" at bounding box center [684, 46] width 23 height 14
type input "TARIFA ESPECIAL FIL"
select select "0"
type input "0"
checkbox input "false"
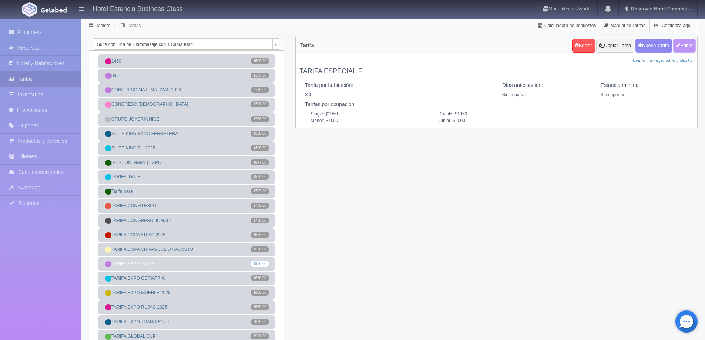
type input "1950"
type input "0.00"
checkbox input "true"
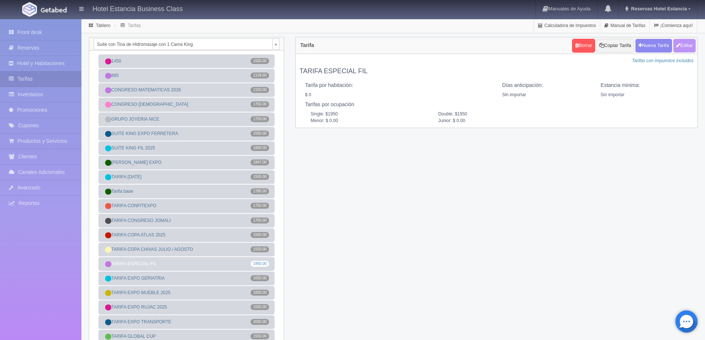
checkbox input "true"
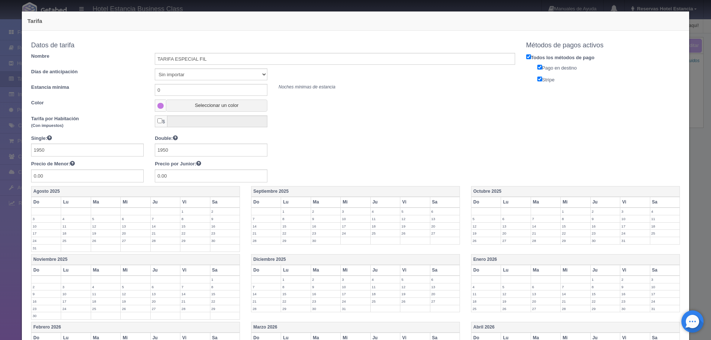
scroll to position [74, 0]
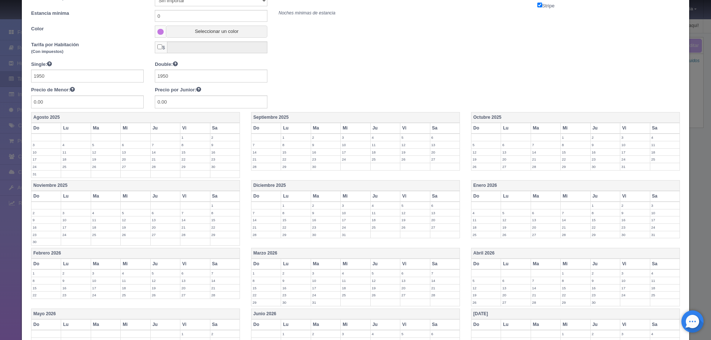
click at [231, 234] on label "29" at bounding box center [224, 234] width 29 height 7
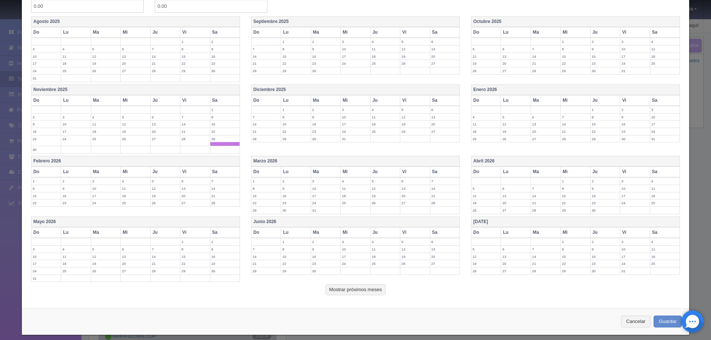
scroll to position [176, 0]
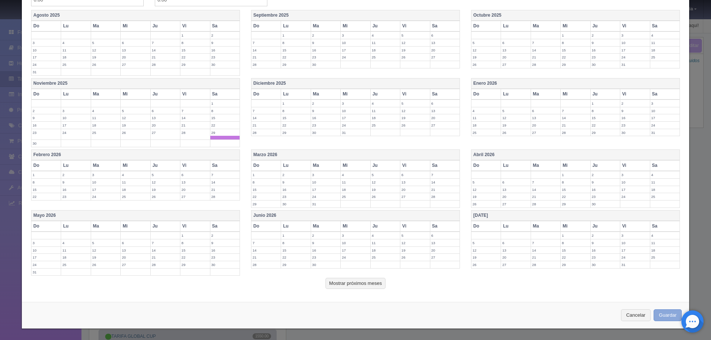
click at [659, 317] on button "Guardar" at bounding box center [667, 315] width 28 height 12
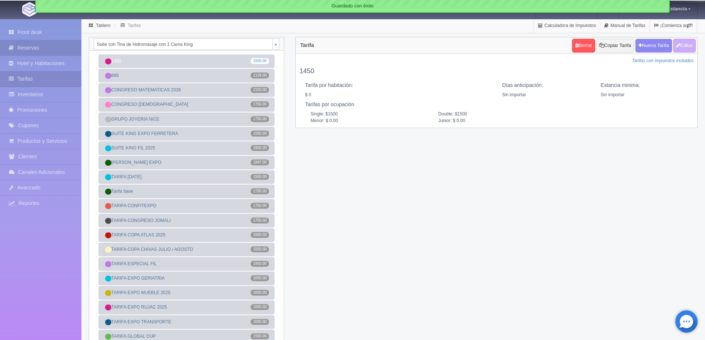
click at [33, 48] on link "Reservas" at bounding box center [40, 47] width 81 height 15
